Goal: Task Accomplishment & Management: Manage account settings

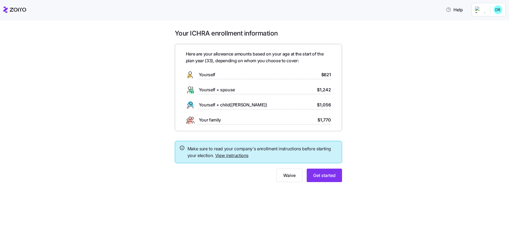
click at [503, 10] on html "Help Your ICHRA enrollment information Here are your allowance amounts based on…" at bounding box center [254, 122] width 509 height 244
click at [489, 33] on div "Log out" at bounding box center [483, 33] width 21 height 6
